Goal: Task Accomplishment & Management: Complete application form

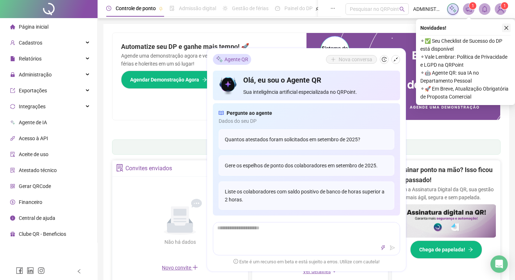
click at [507, 26] on icon "close" at bounding box center [506, 27] width 5 height 5
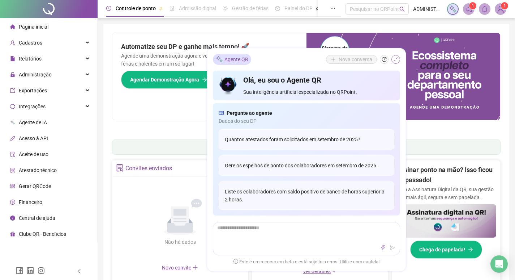
click at [397, 60] on icon "shrink" at bounding box center [395, 59] width 5 height 5
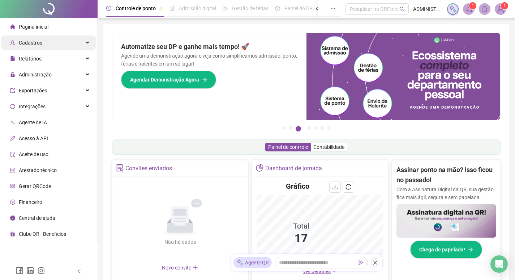
click at [55, 40] on div "Cadastros" at bounding box center [48, 42] width 94 height 14
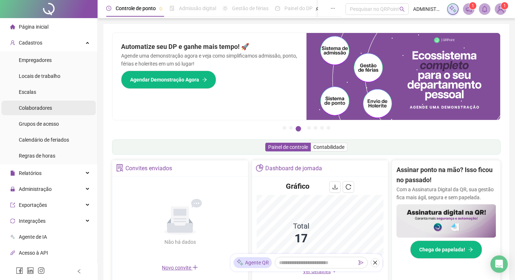
click at [51, 108] on span "Colaboradores" at bounding box center [35, 108] width 33 height 6
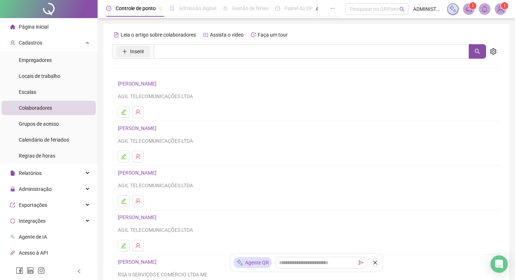
click at [141, 54] on span "Inserir" at bounding box center [137, 51] width 14 height 8
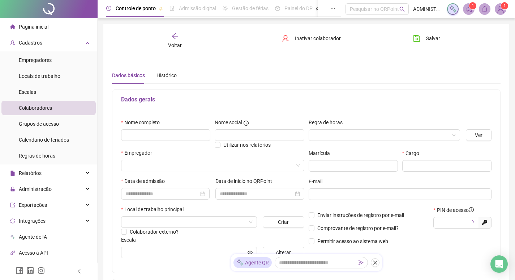
type input "*****"
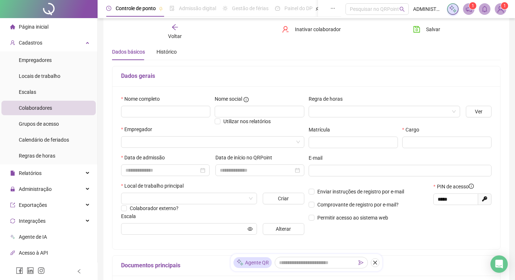
scroll to position [36, 0]
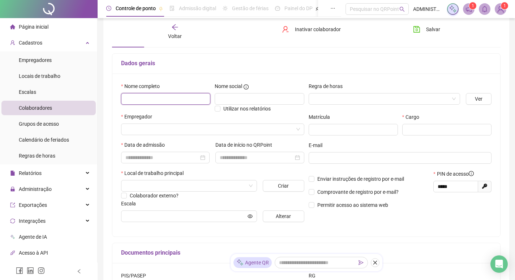
click at [162, 103] on input "text" at bounding box center [165, 99] width 89 height 12
type input "**********"
click at [278, 132] on input "search" at bounding box center [209, 129] width 168 height 11
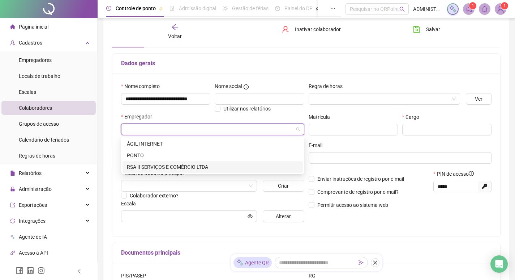
click at [205, 169] on div "RSA II SERVIÇOS E COMÉRCIO LTDA" at bounding box center [213, 167] width 172 height 8
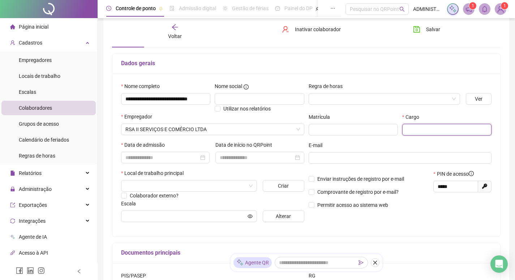
click at [449, 128] on input "text" at bounding box center [446, 130] width 89 height 12
click at [200, 158] on div at bounding box center [165, 157] width 80 height 8
type input "********"
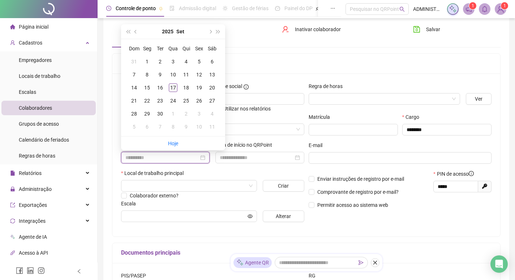
type input "**********"
click at [172, 88] on div "17" at bounding box center [173, 87] width 9 height 9
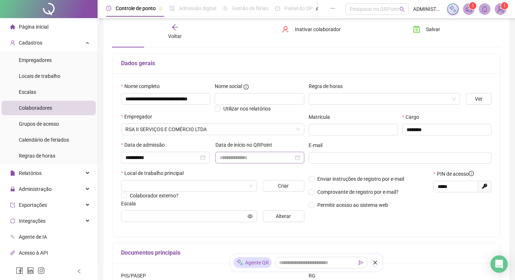
click at [266, 162] on div at bounding box center [260, 158] width 89 height 12
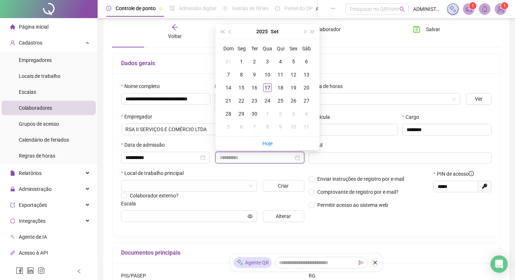
type input "**********"
click at [265, 86] on div "17" at bounding box center [267, 87] width 9 height 9
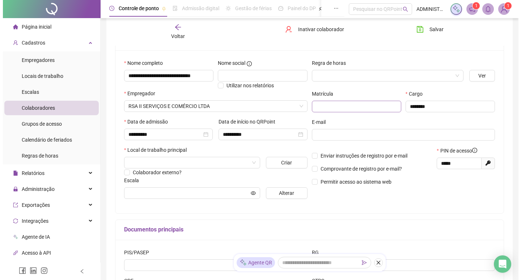
scroll to position [72, 0]
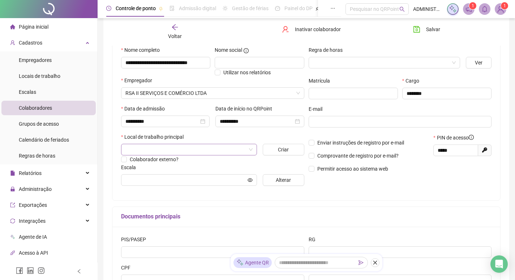
click at [247, 149] on span at bounding box center [188, 149] width 127 height 11
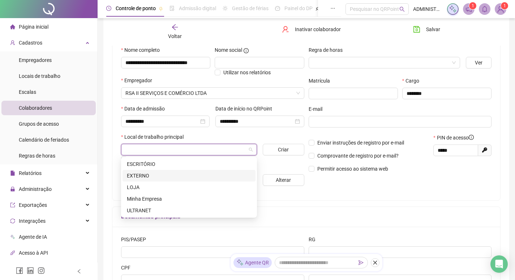
click at [195, 173] on div "EXTERNO" at bounding box center [189, 175] width 124 height 8
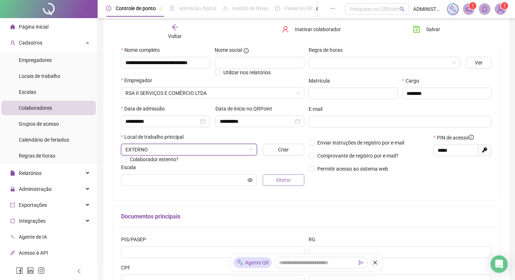
click at [282, 181] on span "Alterar" at bounding box center [283, 180] width 15 height 8
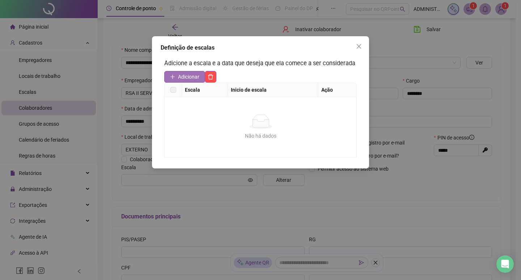
click at [189, 77] on span "Adicionar" at bounding box center [188, 77] width 21 height 8
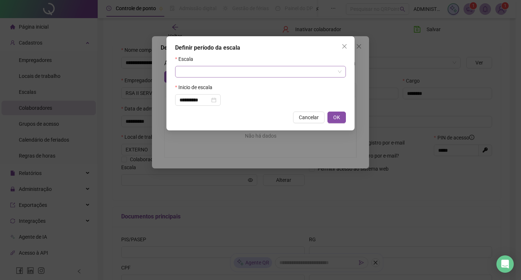
click at [339, 70] on span at bounding box center [260, 71] width 162 height 11
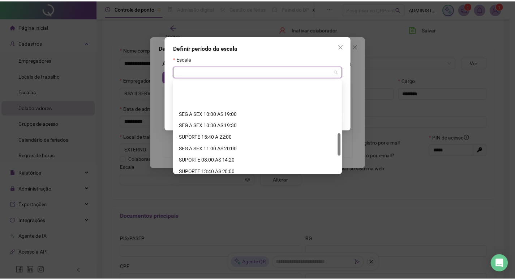
scroll to position [217, 0]
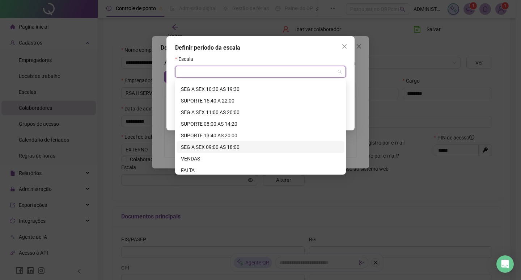
click at [238, 148] on div "SEG A SEX 09:00 AS 18:00" at bounding box center [260, 147] width 159 height 8
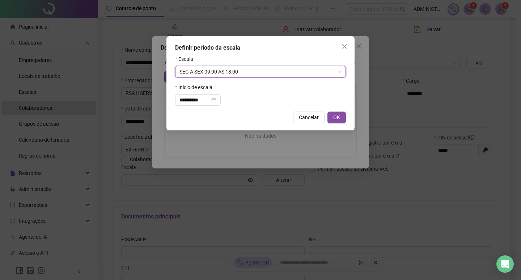
click at [339, 118] on span "OK" at bounding box center [336, 117] width 7 height 8
type input "**********"
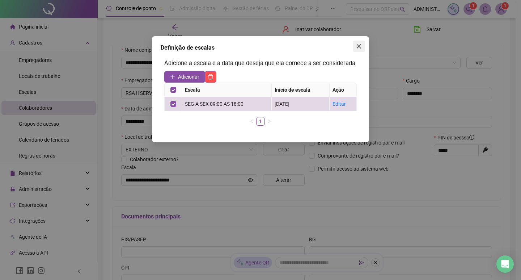
click at [358, 46] on icon "close" at bounding box center [359, 46] width 6 height 6
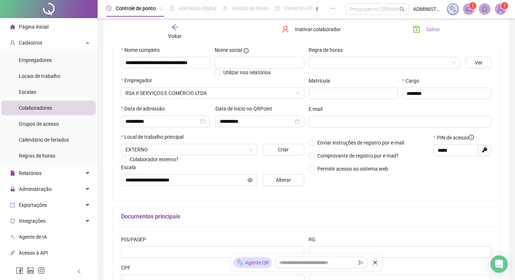
click at [433, 29] on span "Salvar" at bounding box center [433, 29] width 14 height 8
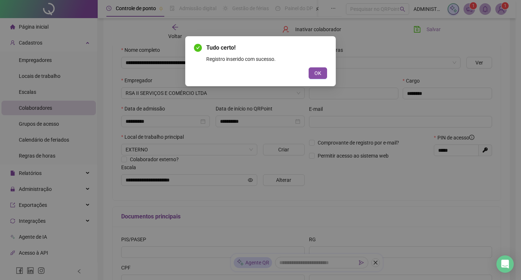
click at [434, 29] on div "Tudo certo! Registro inserido com sucesso. OK" at bounding box center [260, 140] width 521 height 280
click at [321, 71] on button "OK" at bounding box center [317, 73] width 18 height 12
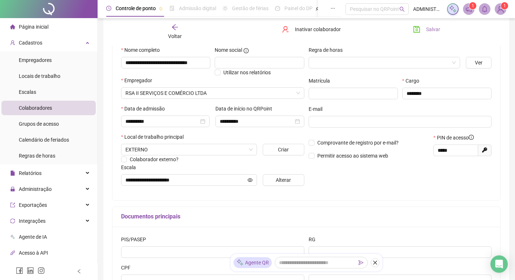
click at [437, 29] on span "Salvar" at bounding box center [433, 29] width 14 height 8
drag, startPoint x: 439, startPoint y: 150, endPoint x: 456, endPoint y: 153, distance: 17.6
click at [456, 153] on input "*****" at bounding box center [455, 150] width 35 height 8
click at [50, 57] on span "Empregadores" at bounding box center [35, 60] width 33 height 6
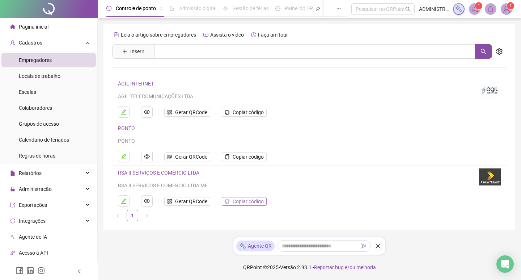
click at [240, 202] on span "Copiar código" at bounding box center [248, 201] width 31 height 8
click at [42, 108] on span "Colaboradores" at bounding box center [35, 108] width 33 height 6
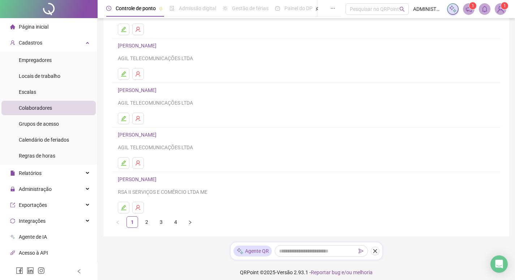
scroll to position [88, 0]
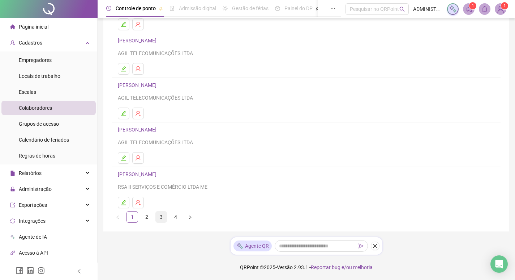
click at [159, 217] on link "3" at bounding box center [161, 216] width 11 height 11
click at [183, 176] on link "MATHEUS RICARDO MARINHO DOS SANTOS" at bounding box center [150, 174] width 65 height 6
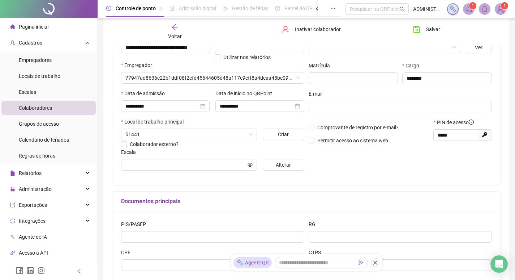
scroll to position [91, 0]
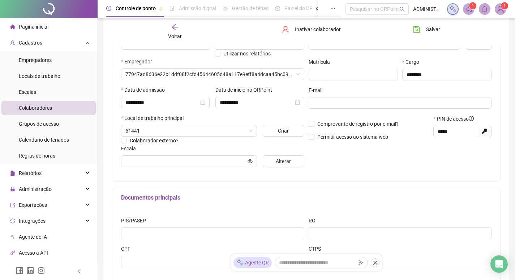
type input "**********"
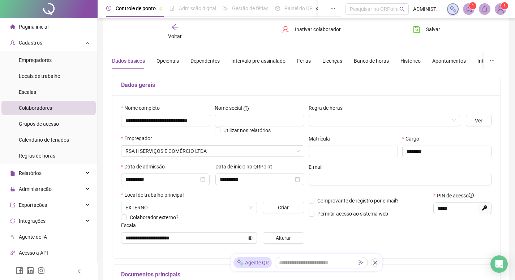
scroll to position [0, 0]
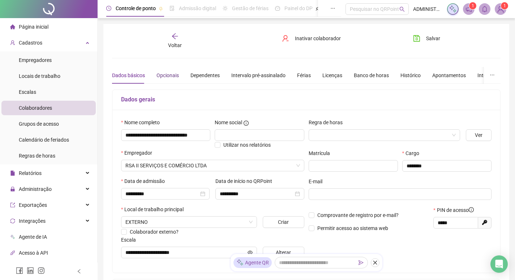
click at [173, 76] on div "Opcionais" at bounding box center [168, 75] width 22 height 8
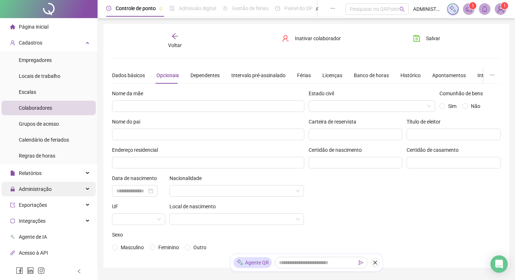
click at [50, 186] on span "Administração" at bounding box center [35, 189] width 33 height 6
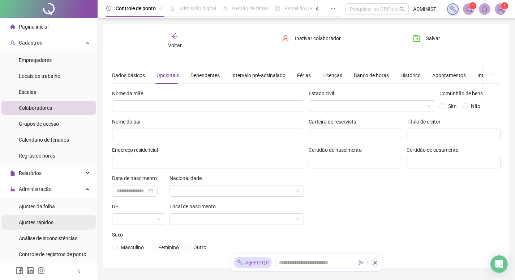
scroll to position [36, 0]
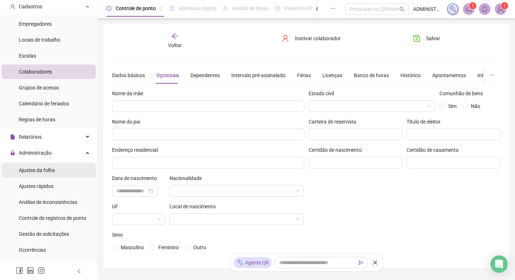
click at [44, 170] on span "Ajustes da folha" at bounding box center [37, 170] width 36 height 6
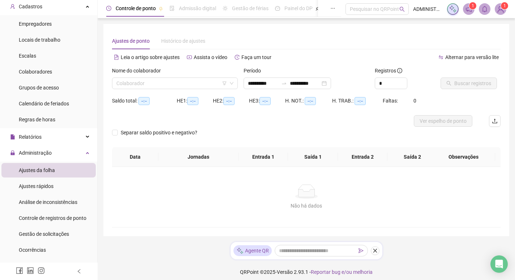
type input "**********"
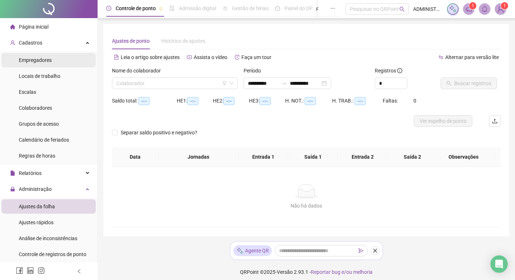
click at [40, 60] on span "Empregadores" at bounding box center [35, 60] width 33 height 6
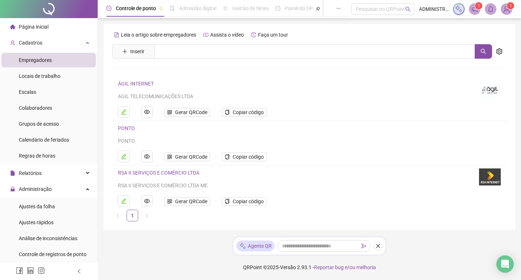
click at [167, 171] on link "RSA II SERVIÇOS E COMÉRCIO LTDA" at bounding box center [158, 173] width 81 height 6
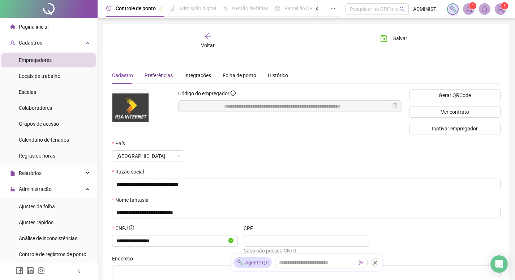
click at [157, 78] on span "Preferências" at bounding box center [159, 75] width 28 height 6
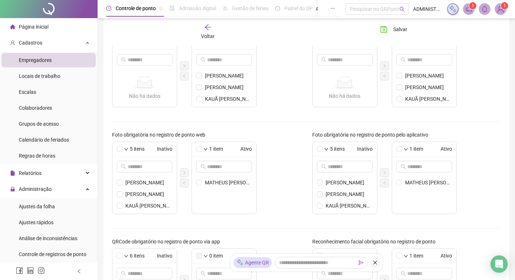
scroll to position [181, 0]
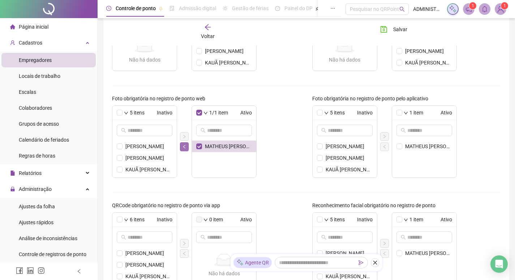
click at [187, 148] on button "button" at bounding box center [184, 146] width 9 height 9
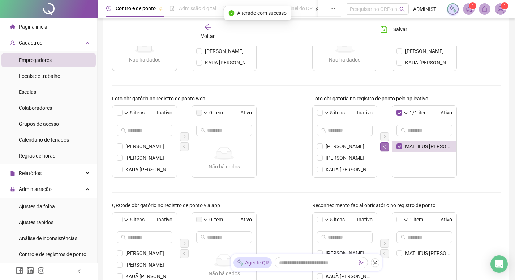
click at [384, 147] on icon "left" at bounding box center [385, 146] width 4 height 4
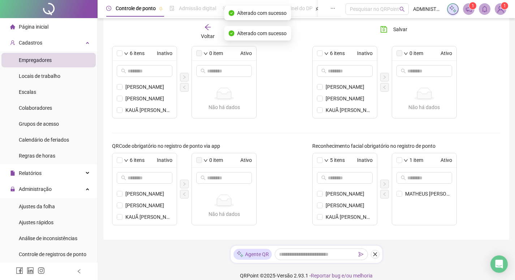
scroll to position [248, 0]
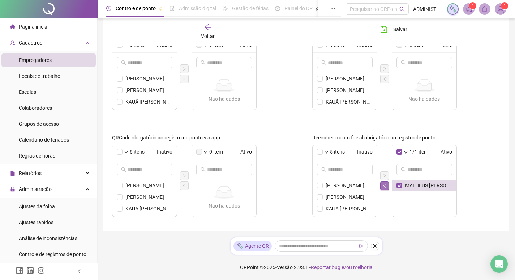
click at [385, 185] on icon "left" at bounding box center [385, 185] width 4 height 4
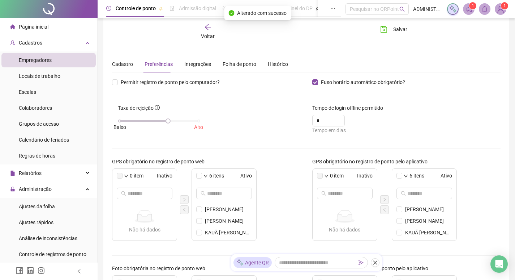
scroll to position [0, 0]
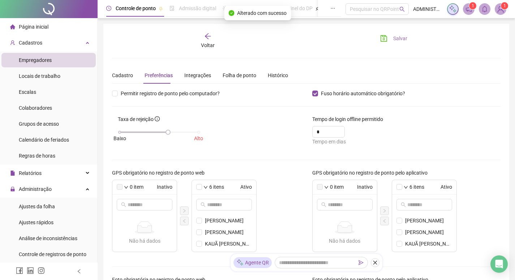
click at [396, 37] on span "Salvar" at bounding box center [400, 38] width 14 height 8
click at [400, 39] on span "Salvar" at bounding box center [400, 38] width 14 height 8
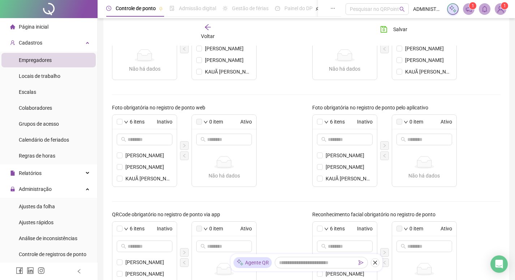
scroll to position [104, 0]
